Goal: Task Accomplishment & Management: Use online tool/utility

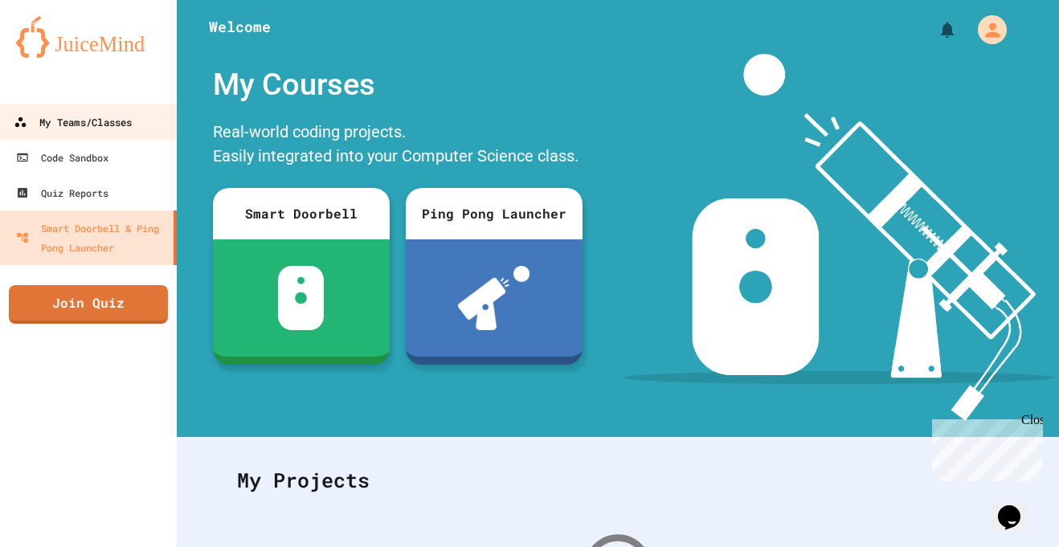
click at [101, 115] on div "My Teams/Classes" at bounding box center [73, 122] width 118 height 20
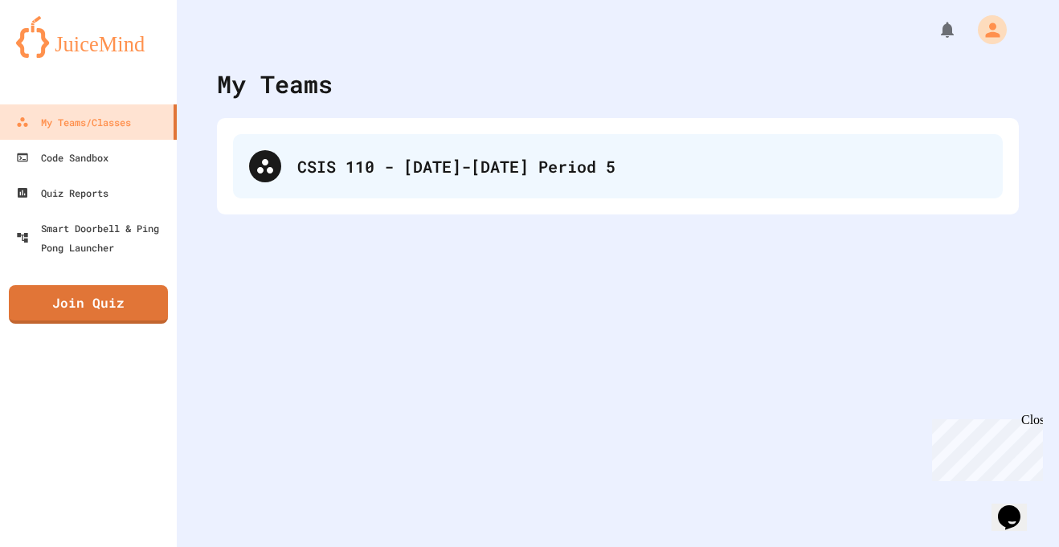
click at [316, 165] on div "CSIS 110 - [DATE]-[DATE] Period 5" at bounding box center [641, 166] width 689 height 24
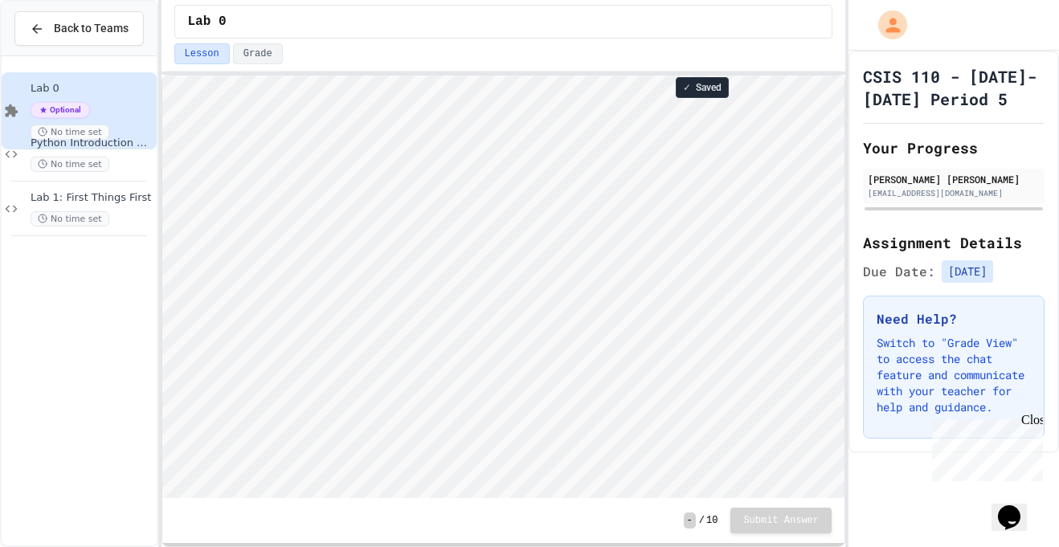
scroll to position [2, 0]
click at [106, 60] on div "Lab 0 Optional No time set Python Introduction Practice No time set Lab 1: Firs…" at bounding box center [79, 300] width 155 height 489
click at [119, 216] on div "No time set" at bounding box center [92, 218] width 123 height 15
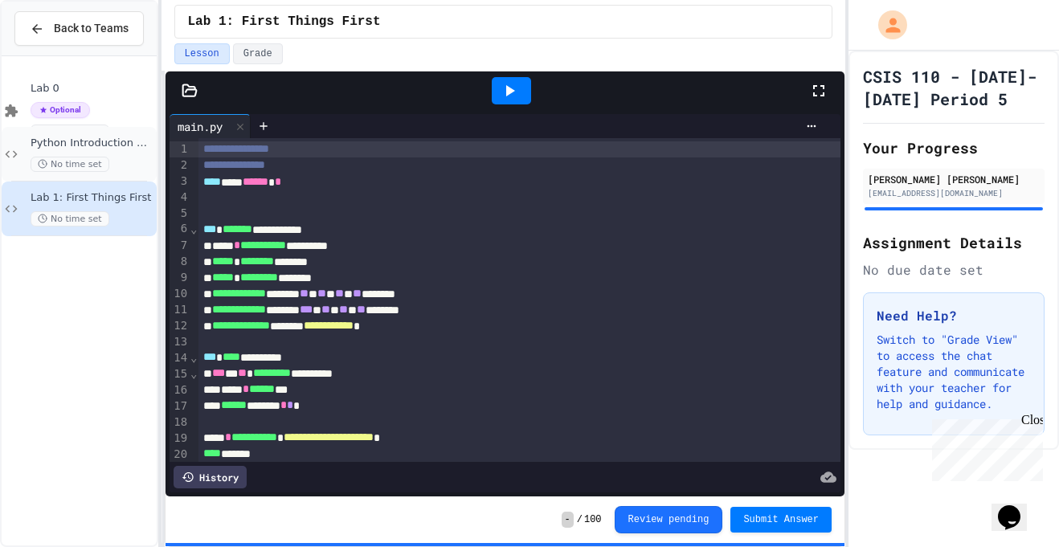
click at [121, 159] on div "No time set" at bounding box center [92, 164] width 123 height 15
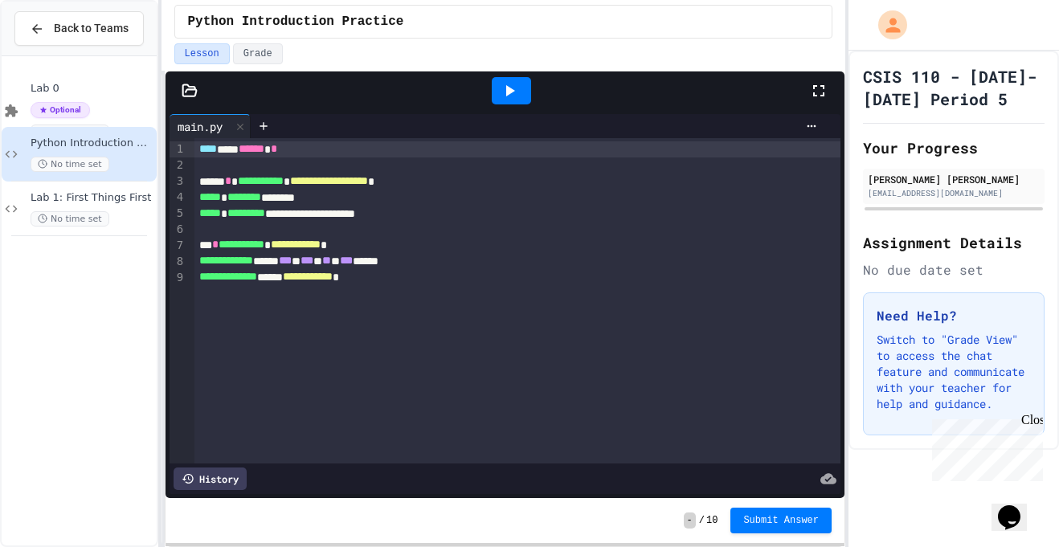
click at [119, 104] on div "Optional No time set" at bounding box center [92, 121] width 123 height 38
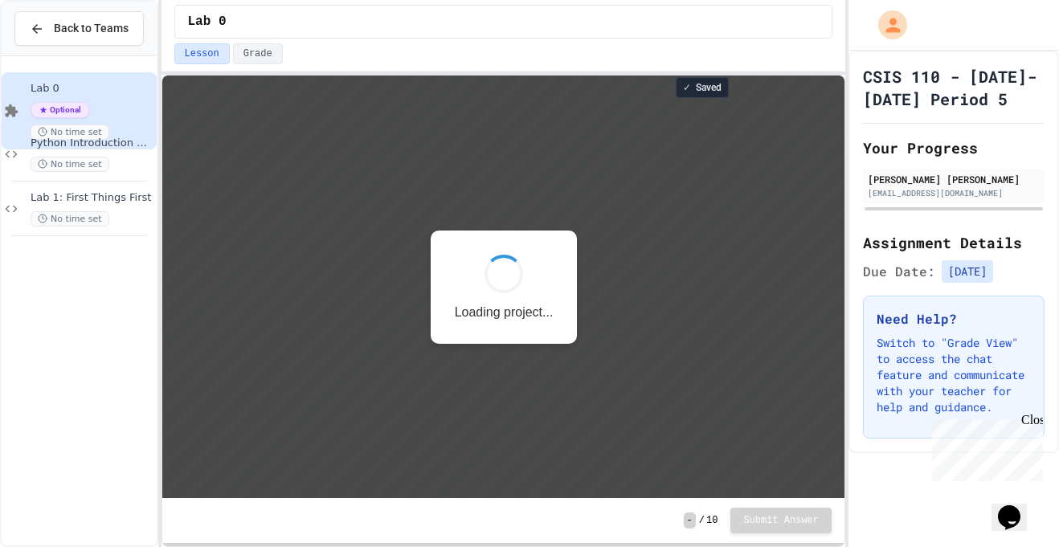
scroll to position [2, 0]
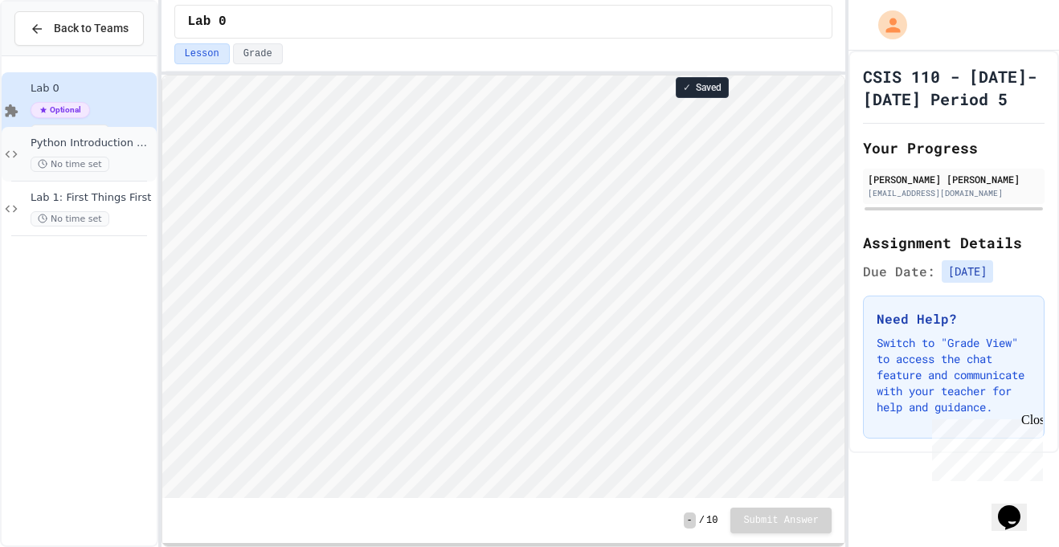
click at [117, 157] on div "No time set" at bounding box center [92, 164] width 123 height 15
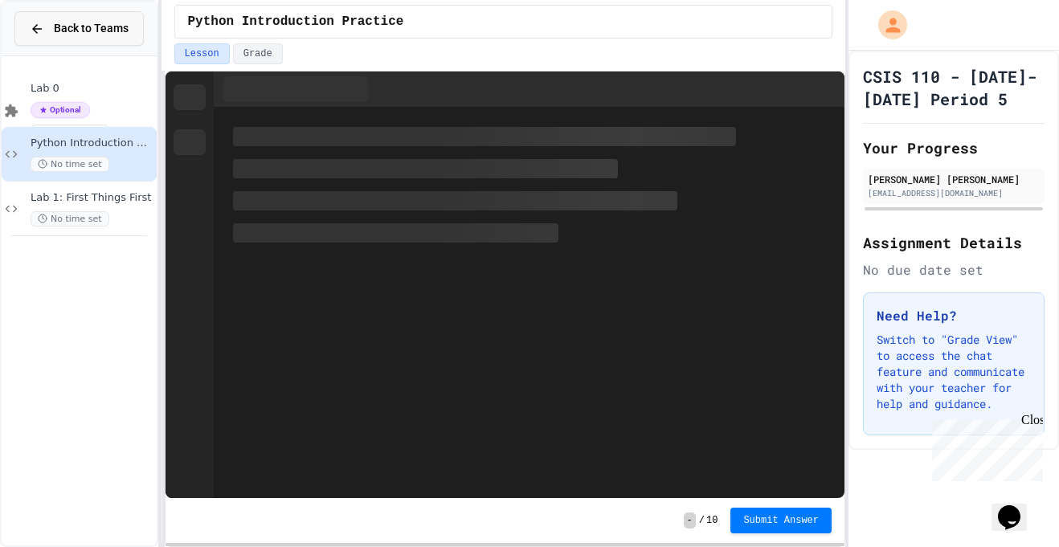
click at [59, 14] on button "Back to Teams" at bounding box center [78, 28] width 129 height 35
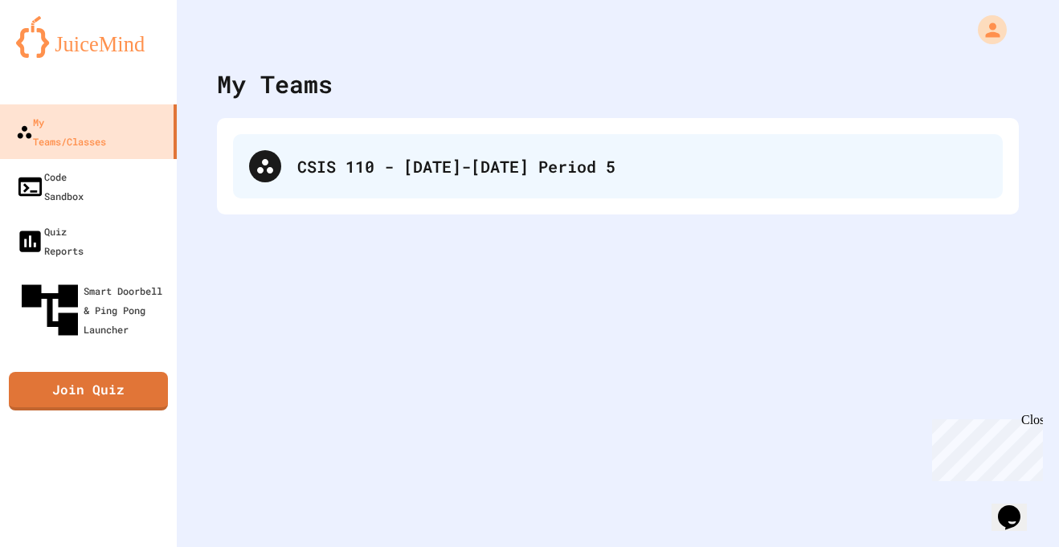
click at [396, 151] on div "CSIS 110 - [DATE]-[DATE] Period 5" at bounding box center [618, 166] width 770 height 64
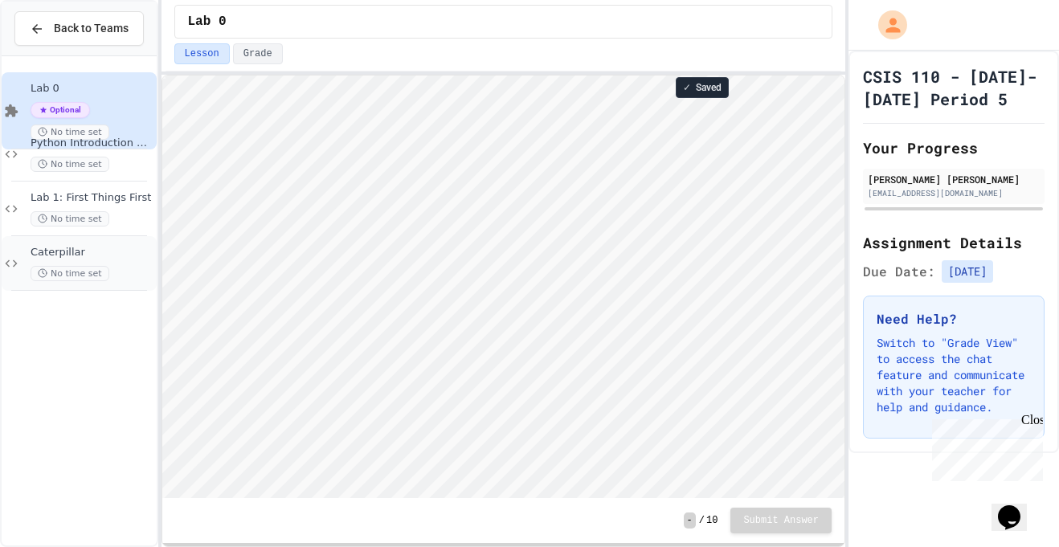
click at [117, 261] on div "Caterpillar No time set" at bounding box center [92, 263] width 123 height 35
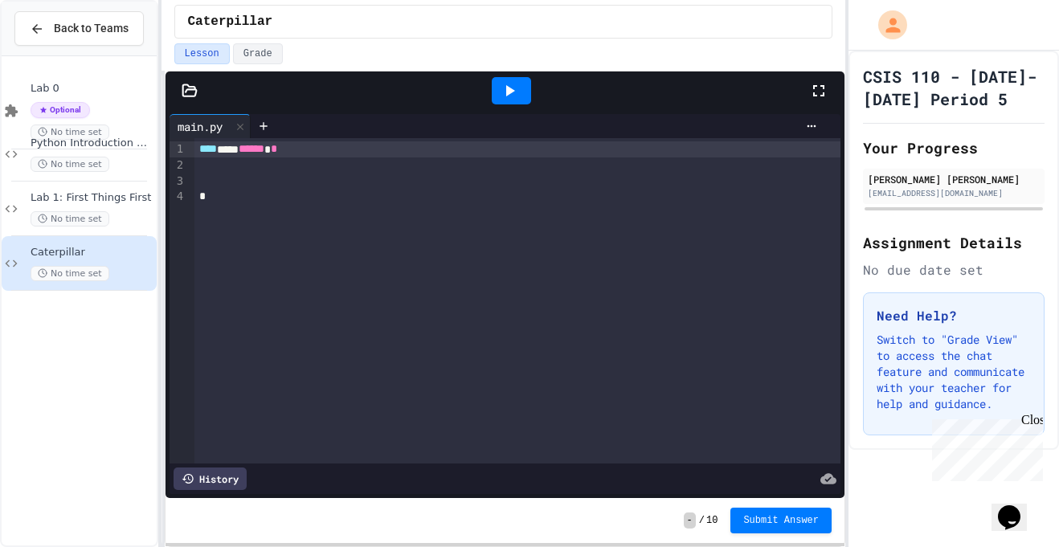
click at [472, 221] on div "**** *** ****** *" at bounding box center [517, 300] width 647 height 325
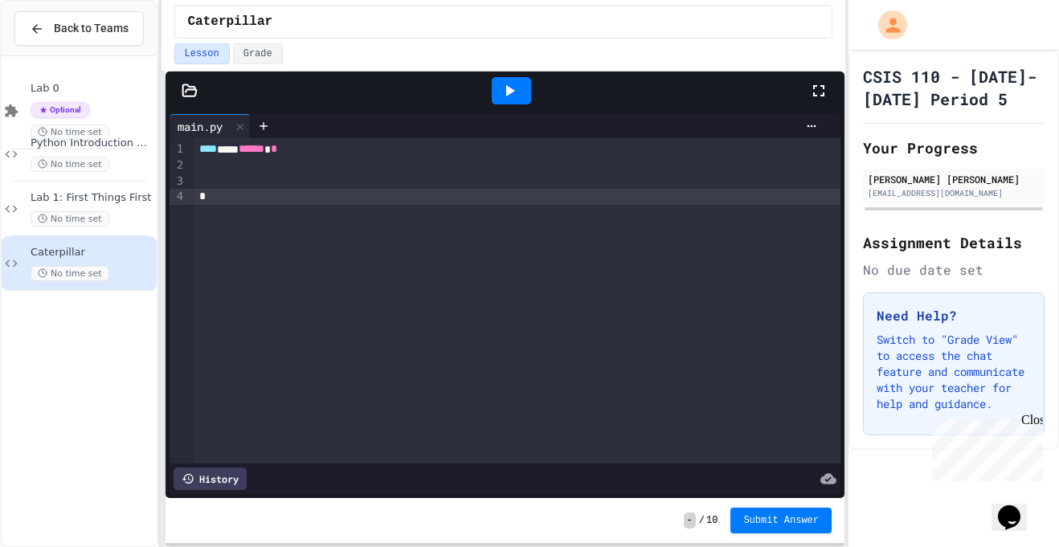
click at [449, 186] on div at bounding box center [517, 182] width 647 height 16
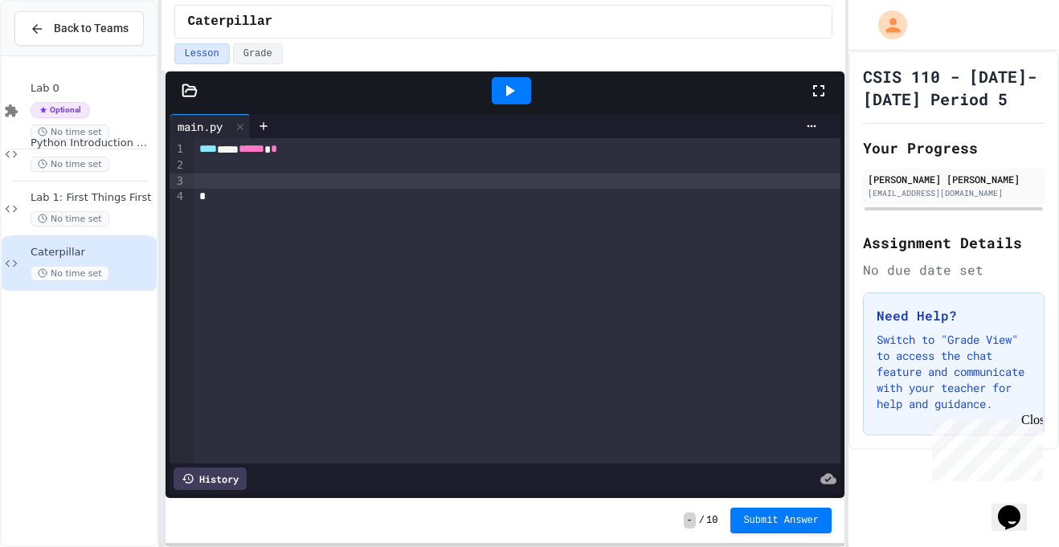
click at [182, 96] on icon at bounding box center [190, 91] width 16 height 16
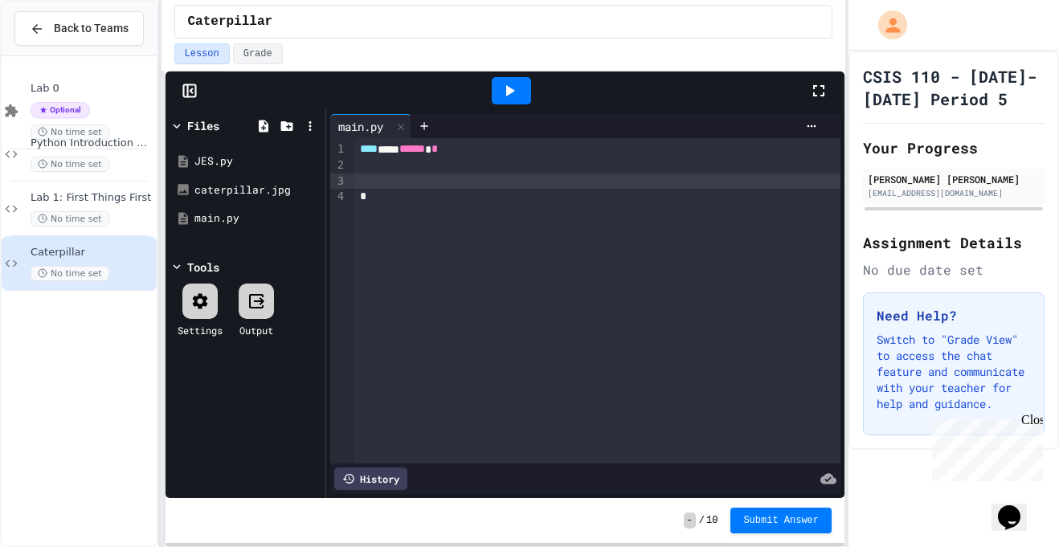
click at [420, 183] on div at bounding box center [598, 182] width 486 height 16
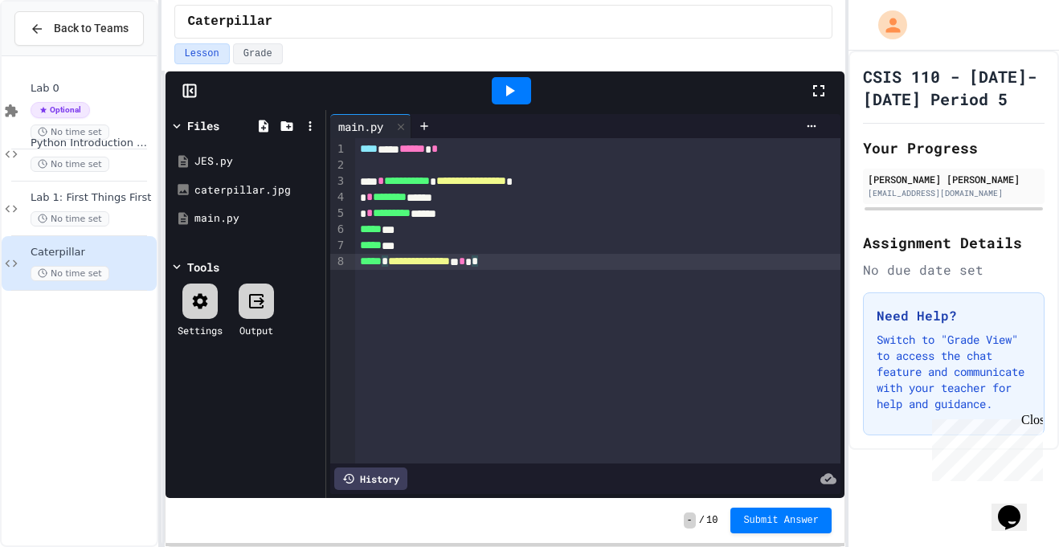
click at [506, 86] on icon at bounding box center [510, 90] width 9 height 11
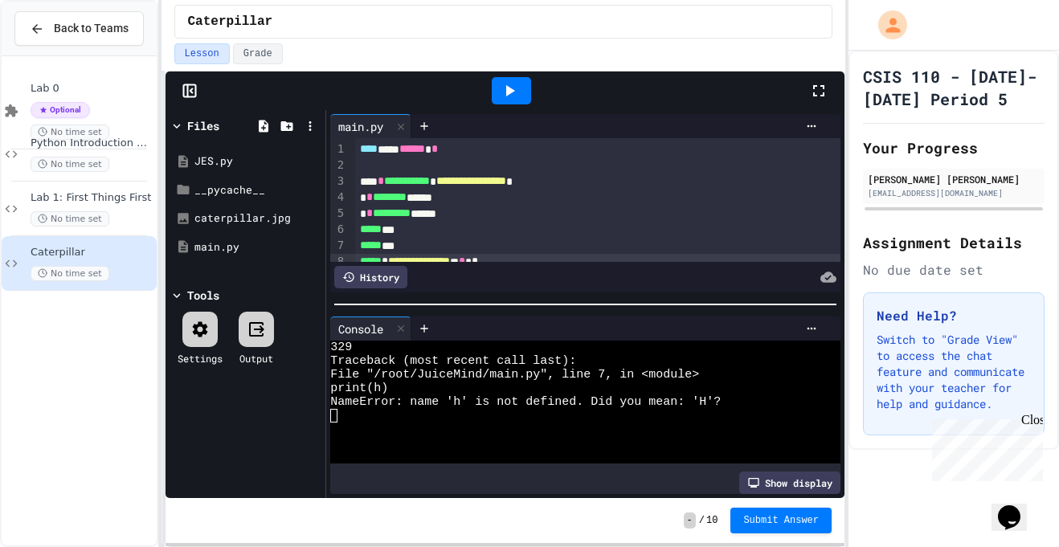
click at [366, 212] on span "*" at bounding box center [369, 212] width 6 height 11
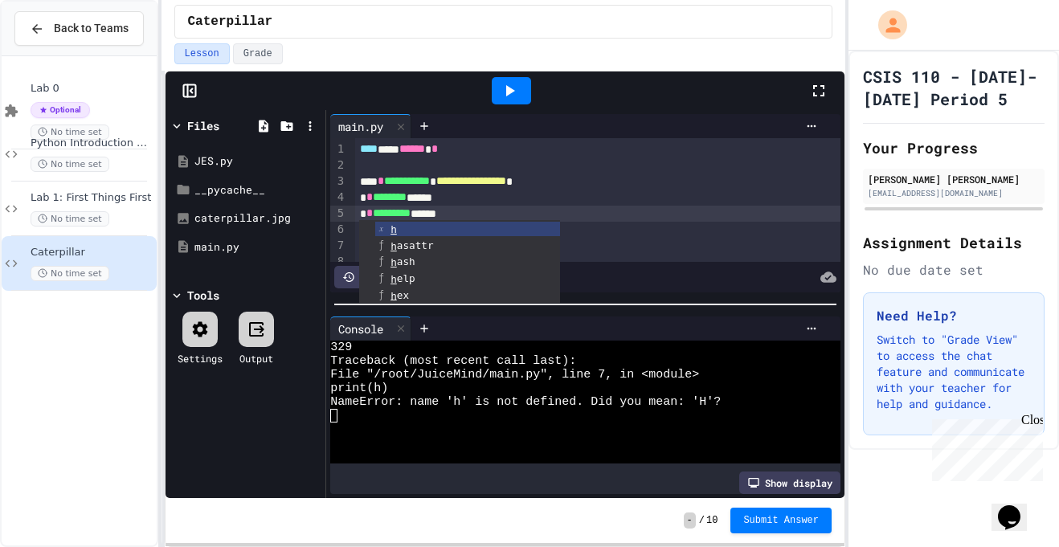
click at [500, 90] on icon at bounding box center [509, 90] width 19 height 19
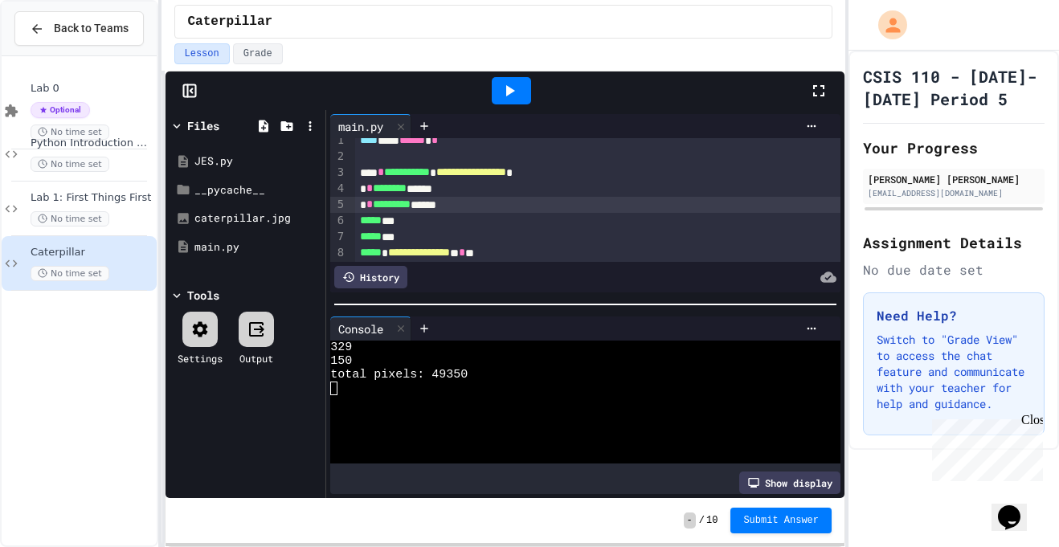
scroll to position [11, 0]
click at [556, 256] on div "**********" at bounding box center [598, 251] width 486 height 16
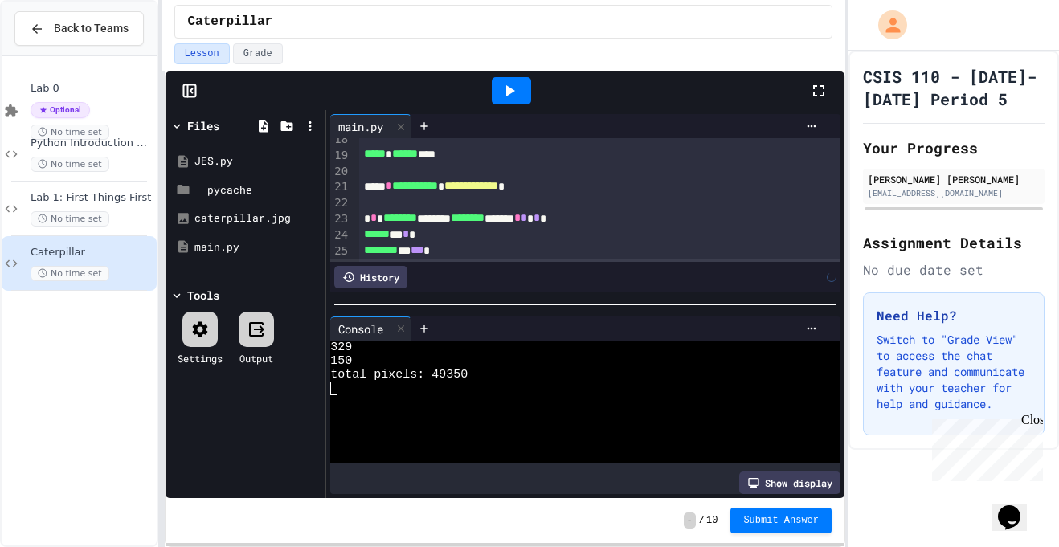
scroll to position [299, 0]
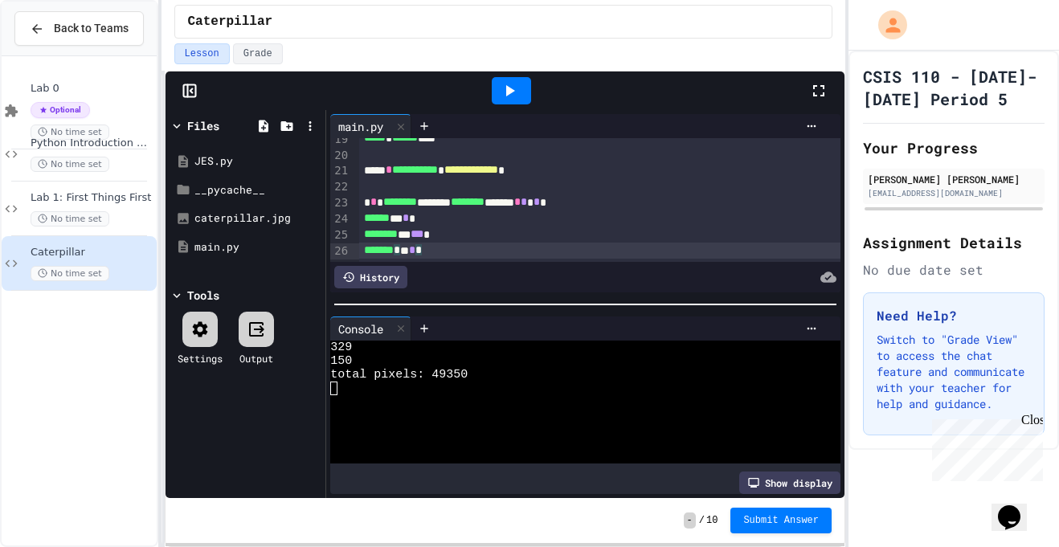
click at [506, 86] on icon at bounding box center [510, 90] width 9 height 11
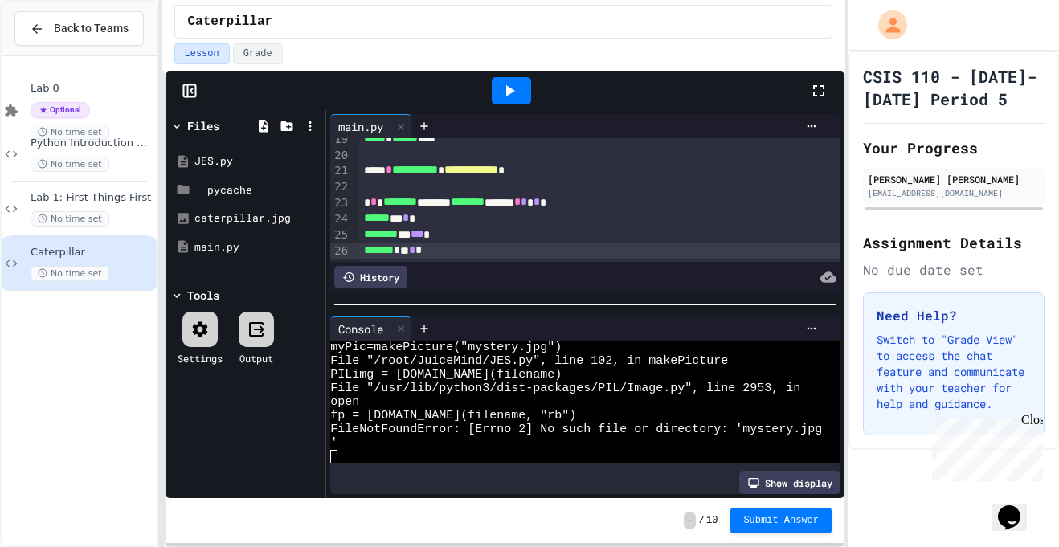
click at [498, 175] on span "**********" at bounding box center [471, 169] width 54 height 11
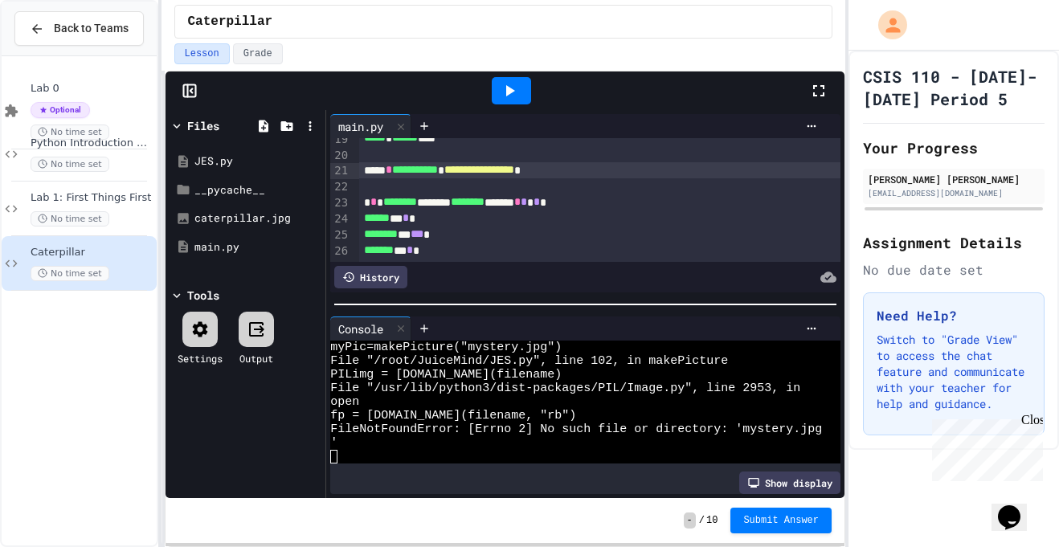
click at [515, 97] on icon at bounding box center [509, 90] width 19 height 19
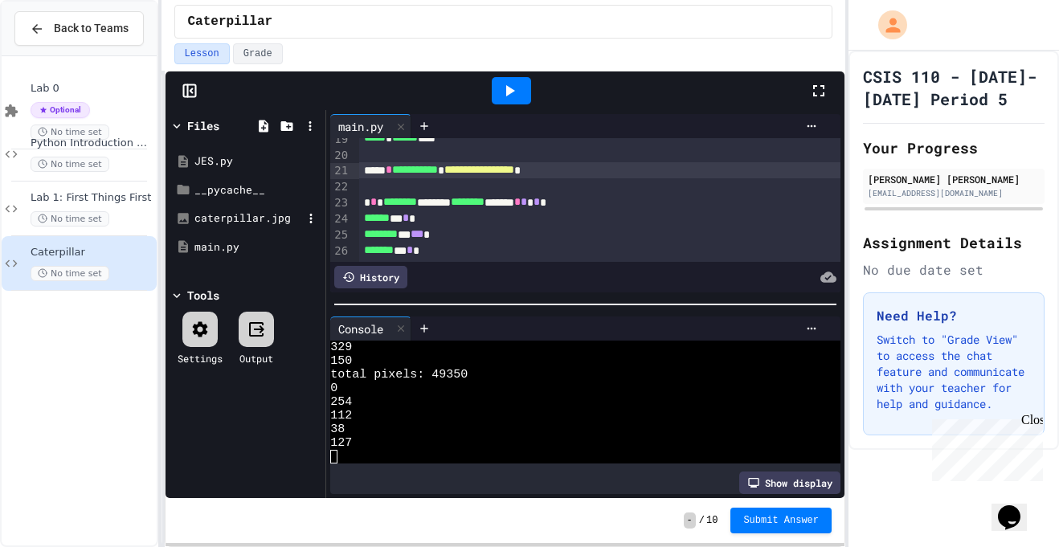
click at [225, 215] on div "caterpillar.jpg" at bounding box center [248, 219] width 108 height 16
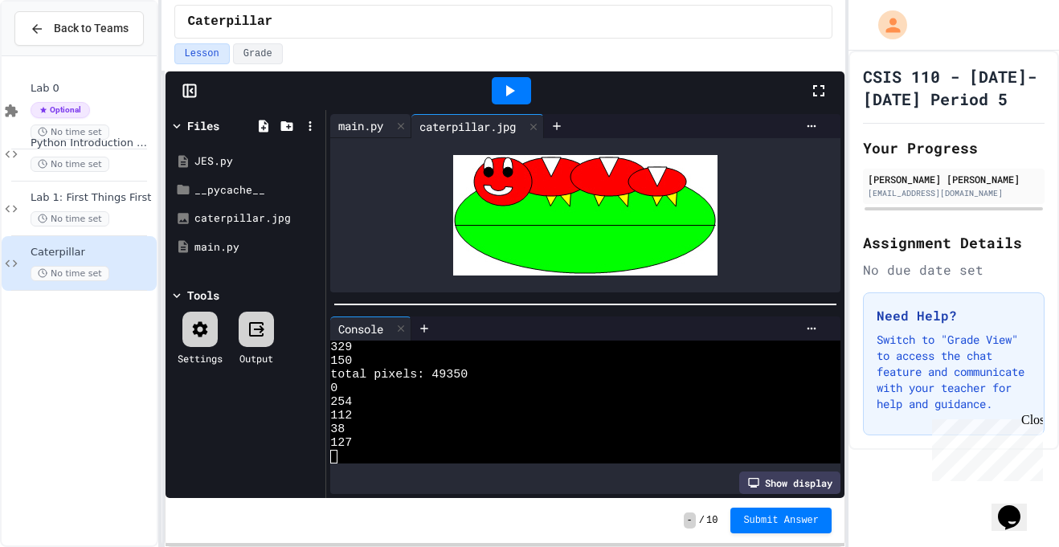
click at [373, 124] on div "main.py" at bounding box center [360, 125] width 61 height 17
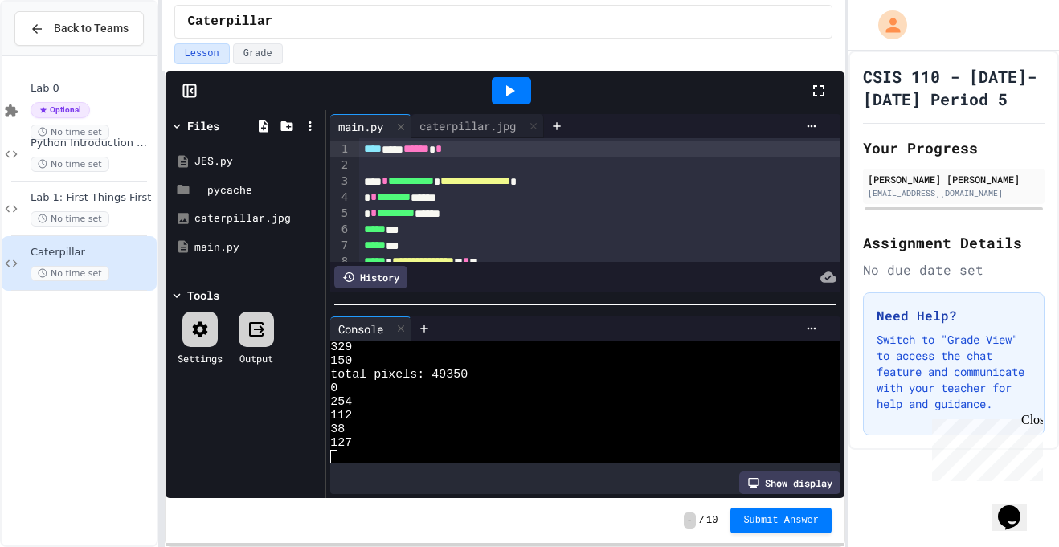
click at [509, 85] on icon at bounding box center [509, 90] width 19 height 19
click at [468, 121] on div "caterpillar.jpg" at bounding box center [467, 125] width 112 height 17
